Goal: Task Accomplishment & Management: Complete application form

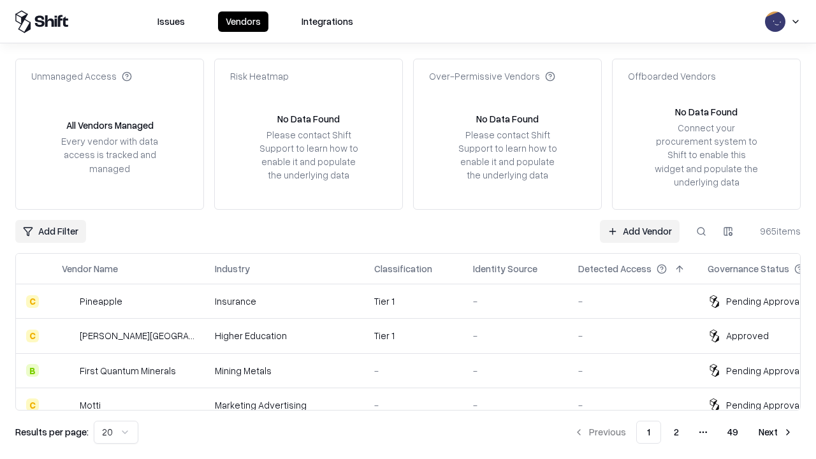
click at [640, 231] on link "Add Vendor" at bounding box center [640, 231] width 80 height 23
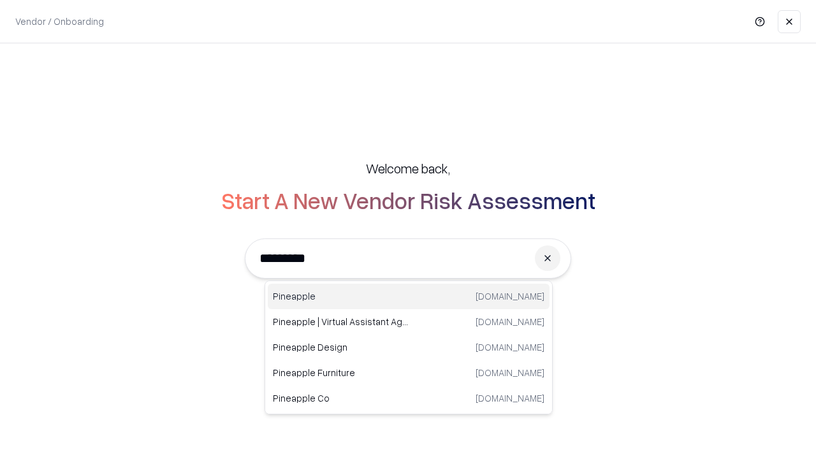
click at [409, 297] on div "Pineapple [DOMAIN_NAME]" at bounding box center [409, 297] width 282 height 26
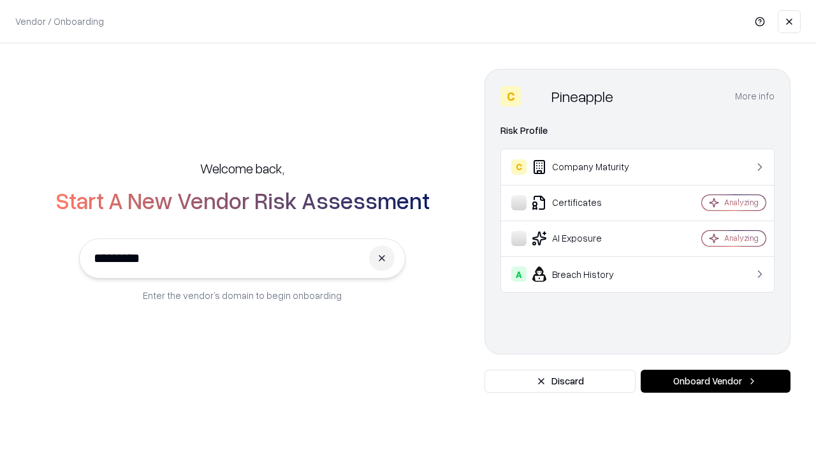
type input "*********"
click at [716, 381] on button "Onboard Vendor" at bounding box center [716, 381] width 150 height 23
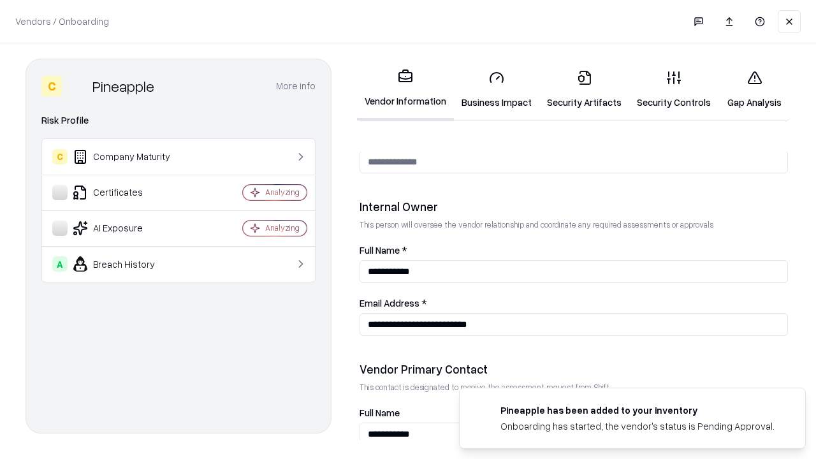
scroll to position [661, 0]
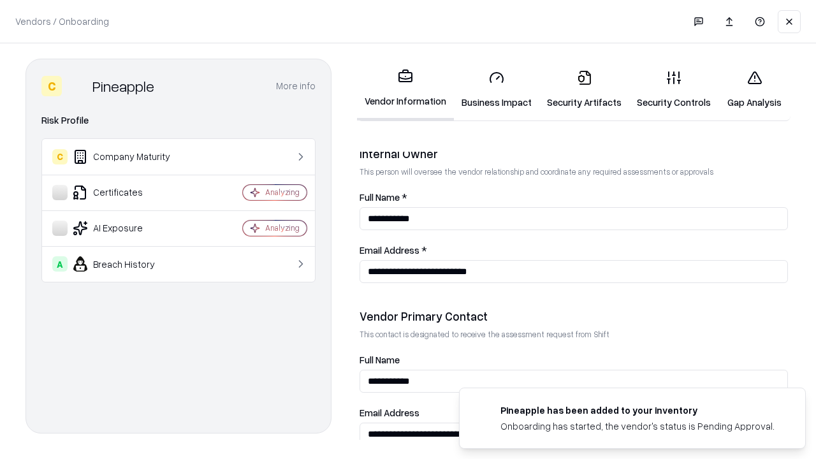
click at [584, 89] on link "Security Artifacts" at bounding box center [585, 89] width 90 height 59
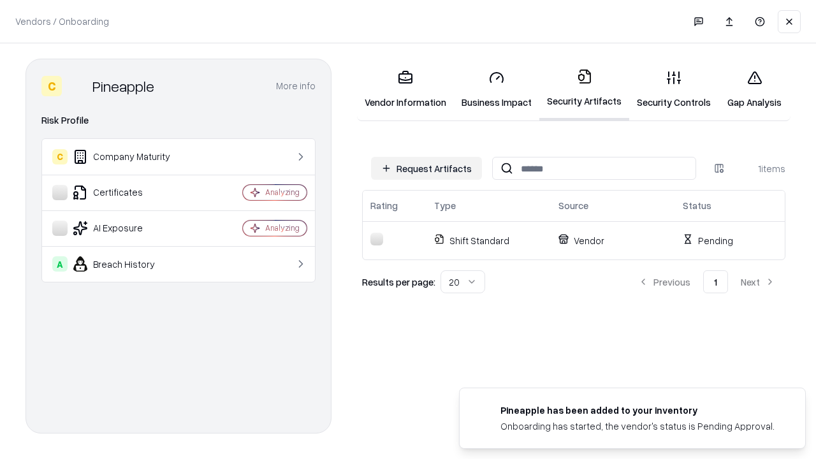
click at [427, 168] on button "Request Artifacts" at bounding box center [426, 168] width 111 height 23
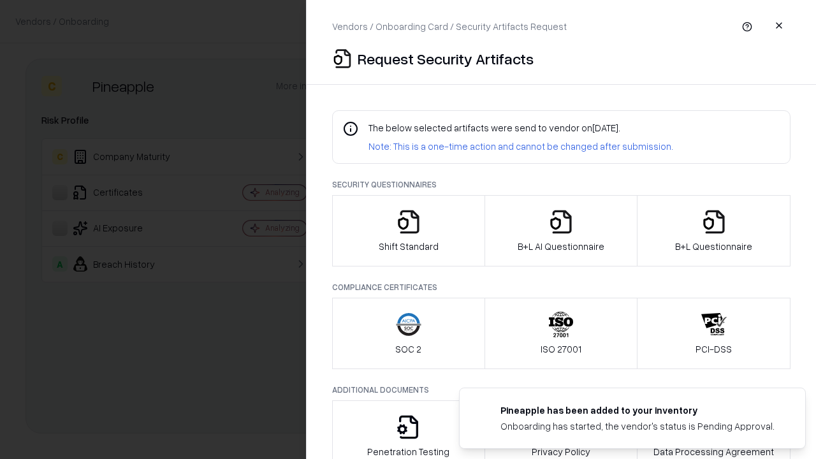
click at [714, 231] on icon "button" at bounding box center [715, 222] width 26 height 26
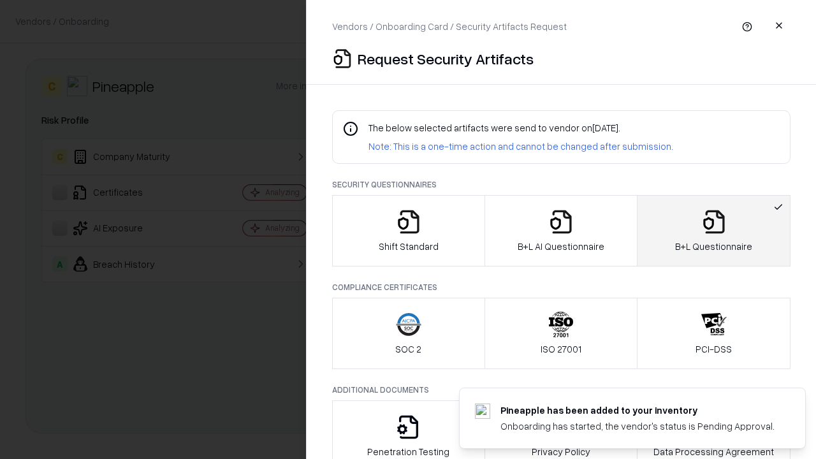
click at [561, 231] on icon "button" at bounding box center [562, 222] width 26 height 26
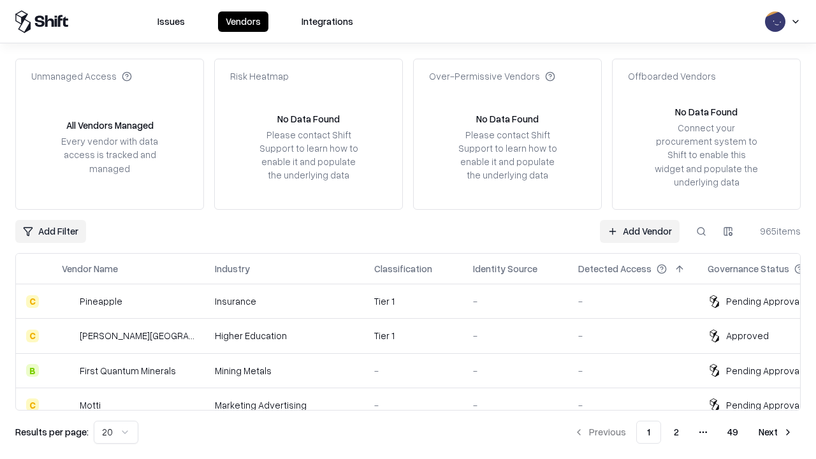
click at [640, 231] on link "Add Vendor" at bounding box center [640, 231] width 80 height 23
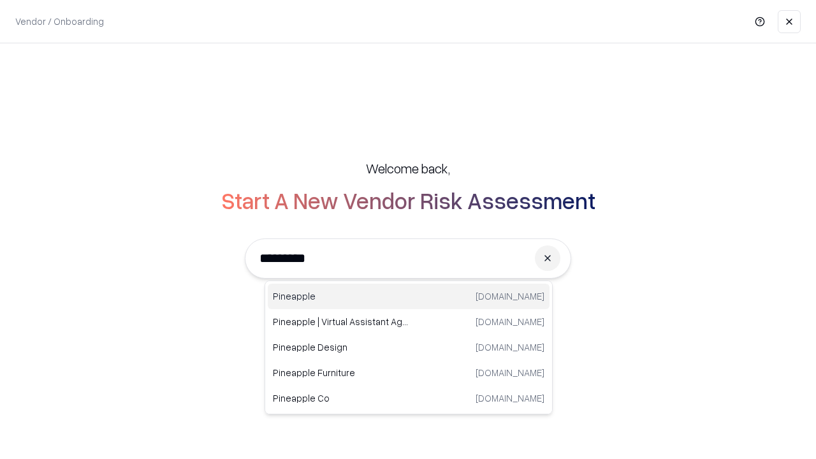
click at [409, 297] on div "Pineapple [DOMAIN_NAME]" at bounding box center [409, 297] width 282 height 26
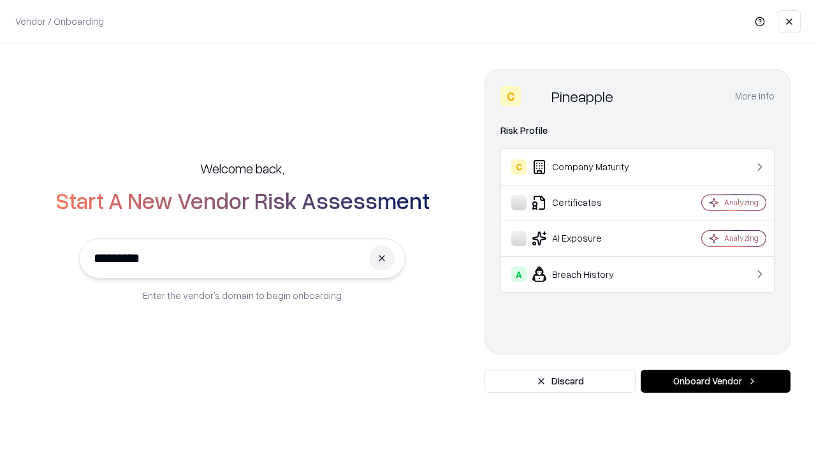
type input "*********"
click at [716, 381] on button "Onboard Vendor" at bounding box center [716, 381] width 150 height 23
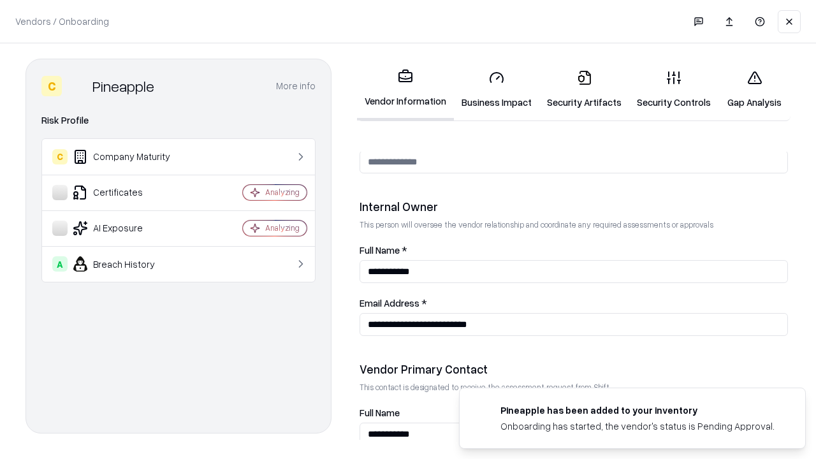
scroll to position [661, 0]
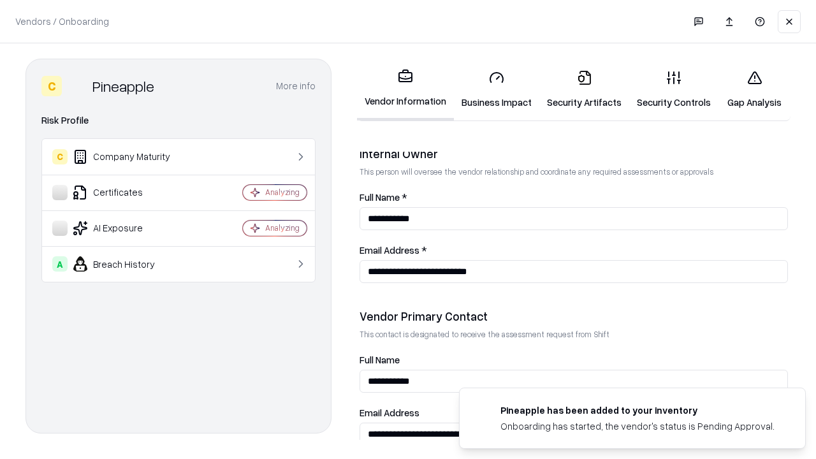
click at [755, 89] on link "Gap Analysis" at bounding box center [755, 89] width 72 height 59
